Goal: Task Accomplishment & Management: Manage account settings

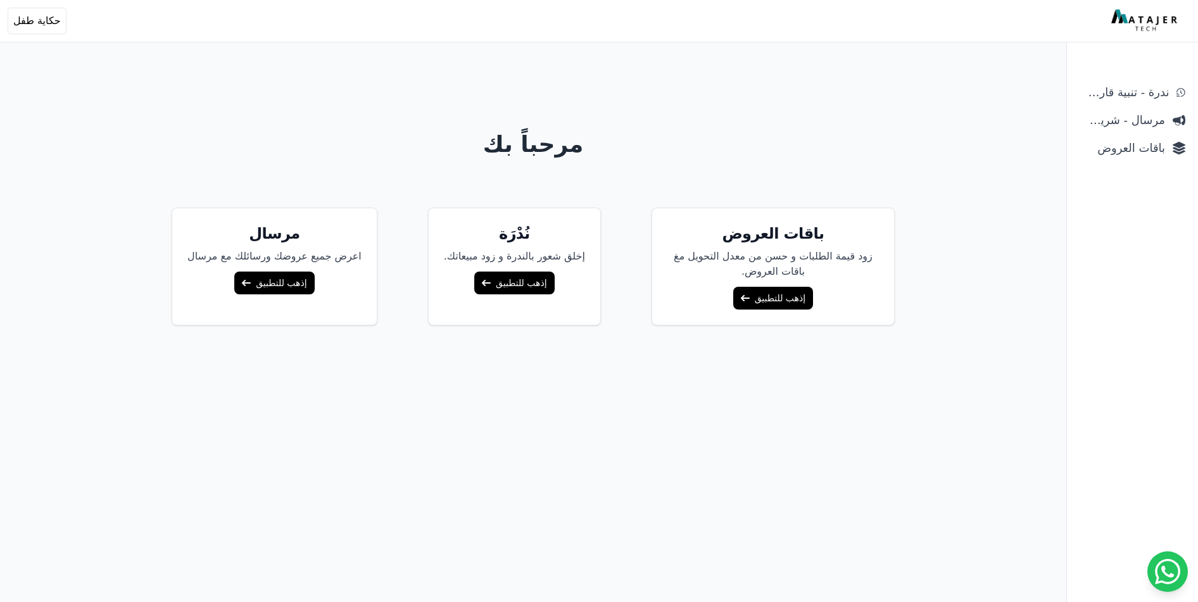
click at [757, 303] on link "إذهب للتطبيق" at bounding box center [773, 298] width 80 height 23
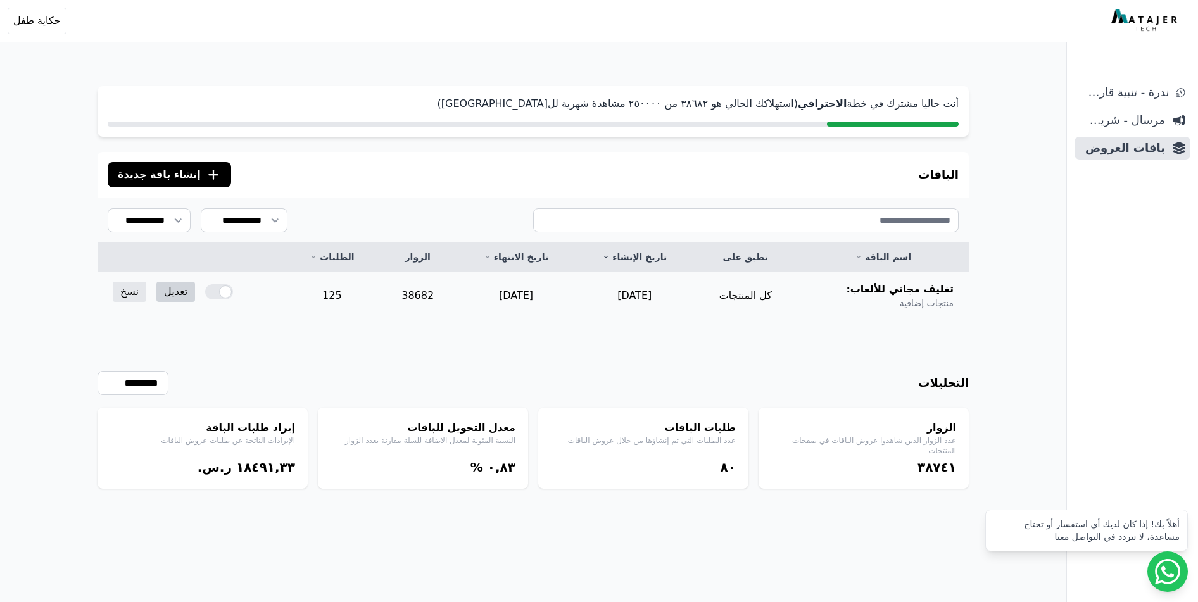
click at [173, 294] on link "تعديل" at bounding box center [175, 292] width 39 height 20
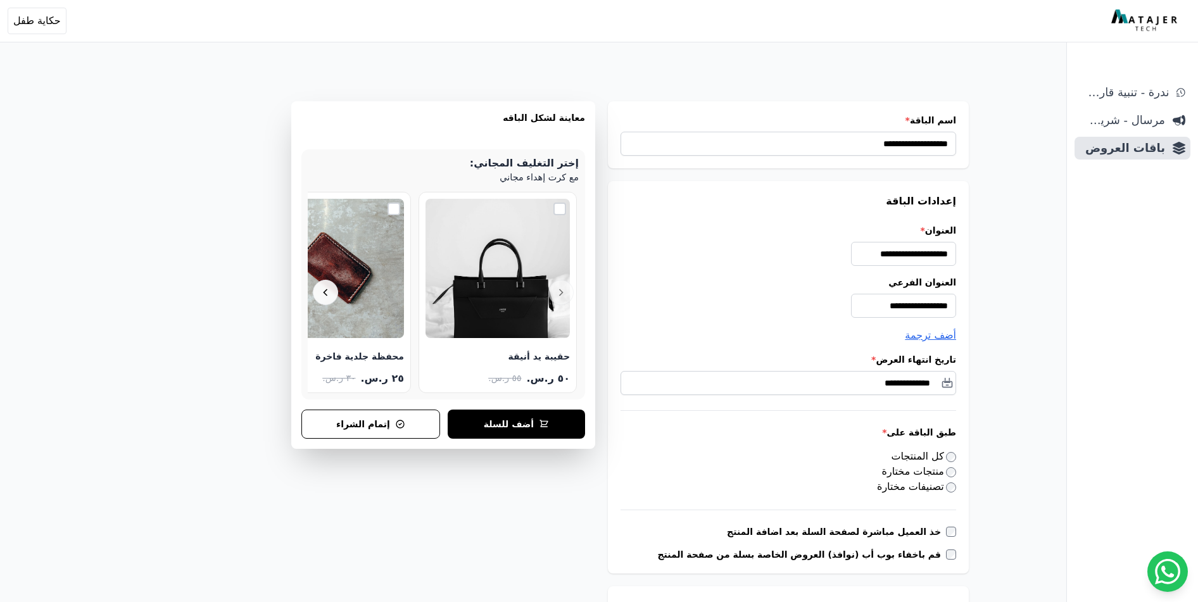
select select "**********"
